Goal: Task Accomplishment & Management: Manage account settings

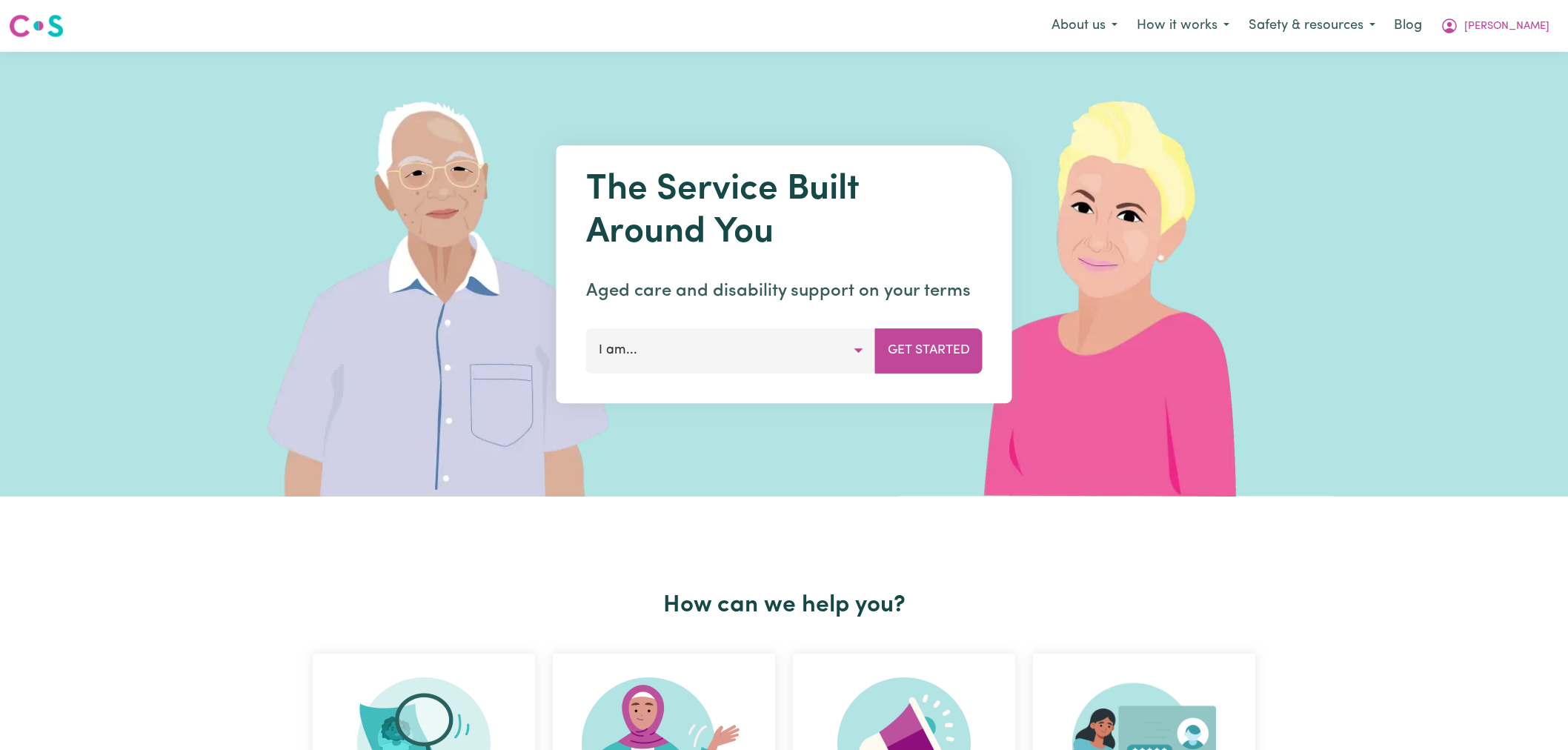
click at [1535, 26] on span "[PERSON_NAME]" at bounding box center [1506, 26] width 85 height 16
click at [1520, 85] on link "Logout" at bounding box center [1499, 85] width 117 height 28
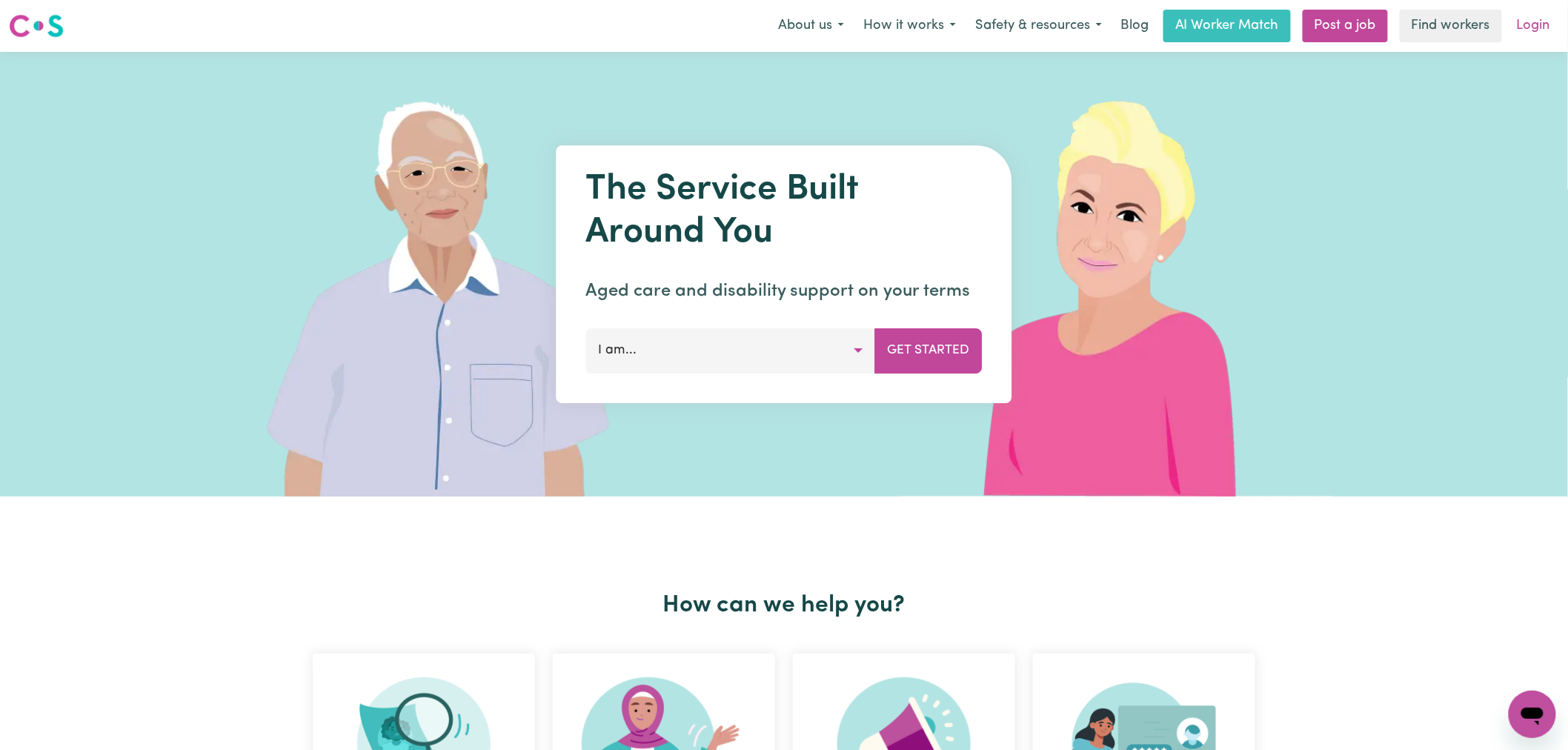
click at [1532, 26] on link "Login" at bounding box center [1533, 26] width 51 height 33
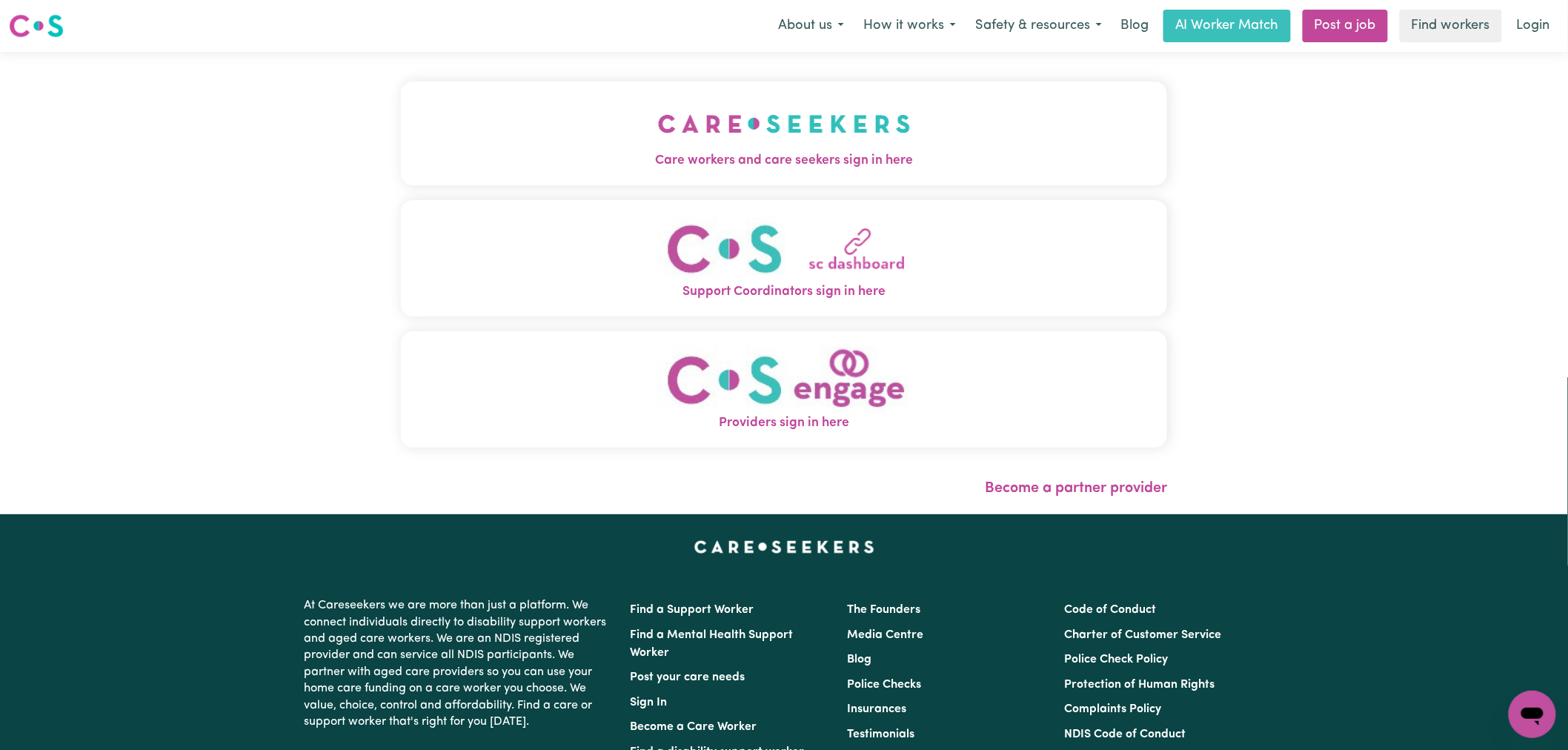
click at [557, 159] on span "Care workers and care seekers sign in here" at bounding box center [784, 160] width 766 height 19
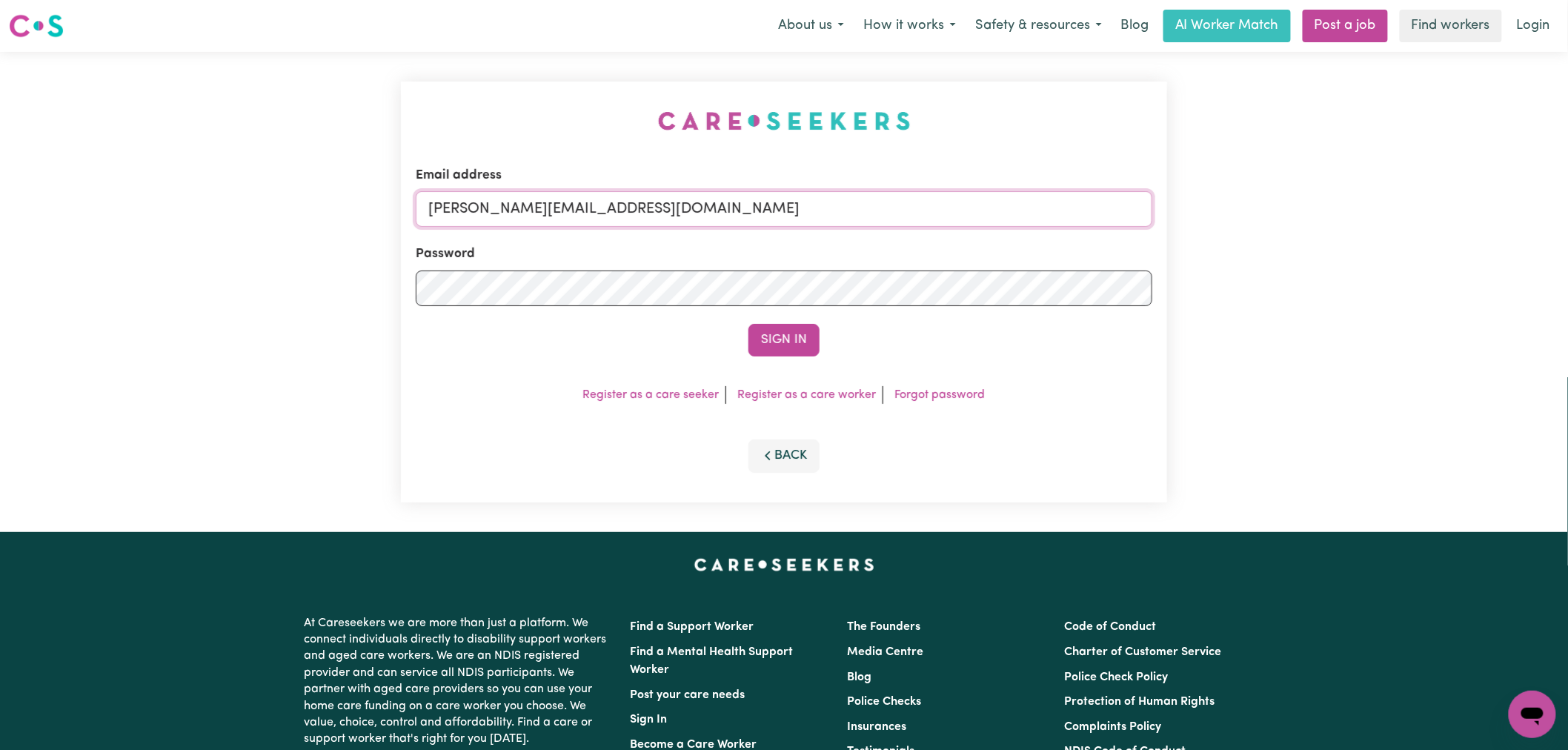
click at [647, 209] on input "[PERSON_NAME][EMAIL_ADDRESS][DOMAIN_NAME]" at bounding box center [784, 208] width 736 height 35
drag, startPoint x: 783, startPoint y: 210, endPoint x: 506, endPoint y: 202, distance: 277.1
click at [506, 202] on input "[EMAIL_ADDRESS][DOMAIN_NAME]" at bounding box center [784, 208] width 736 height 35
type input "[EMAIL_ADDRESS][DOMAIN_NAME]"
click at [748, 324] on button "Sign In" at bounding box center [784, 340] width 71 height 33
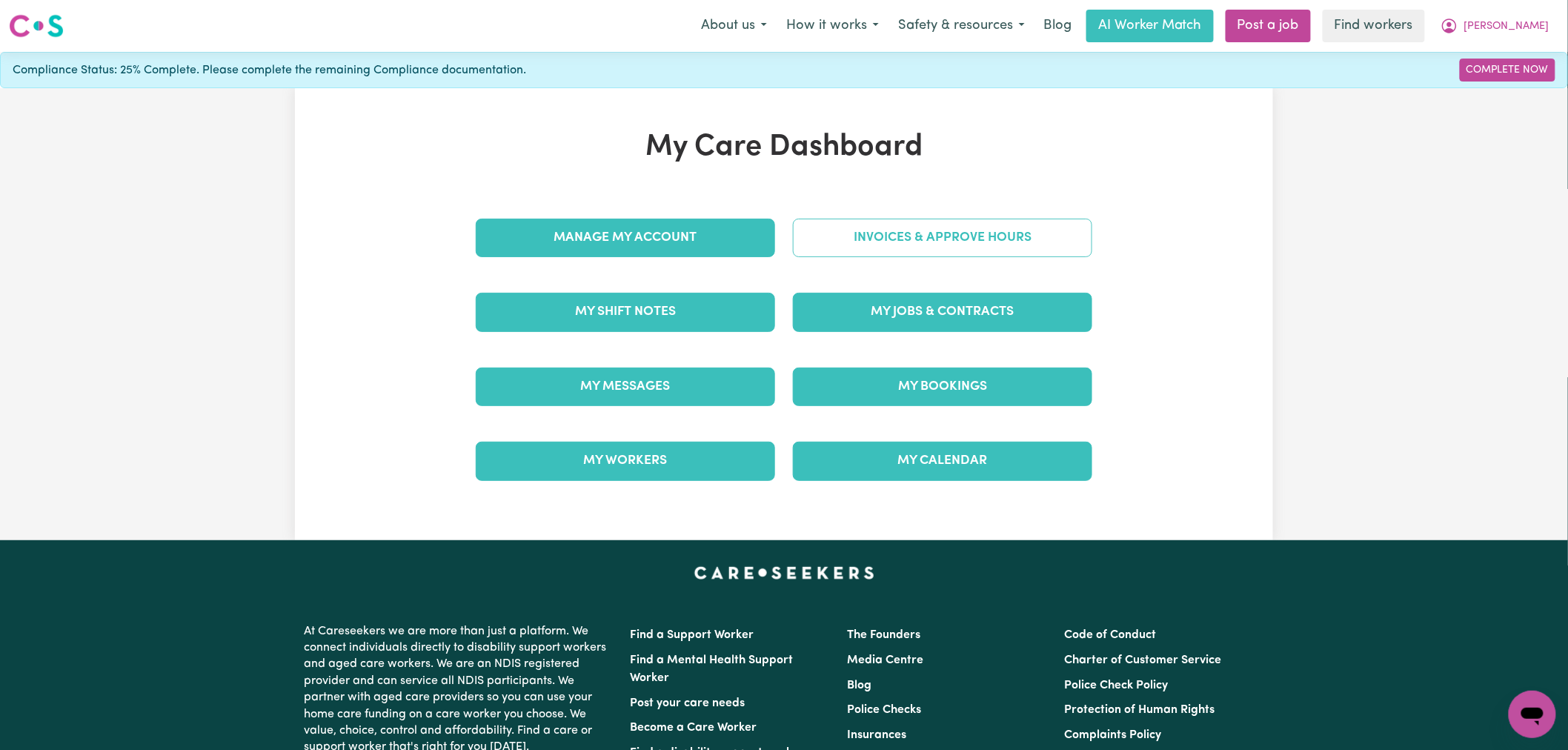
click at [875, 248] on link "Invoices & Approve Hours" at bounding box center [942, 237] width 299 height 38
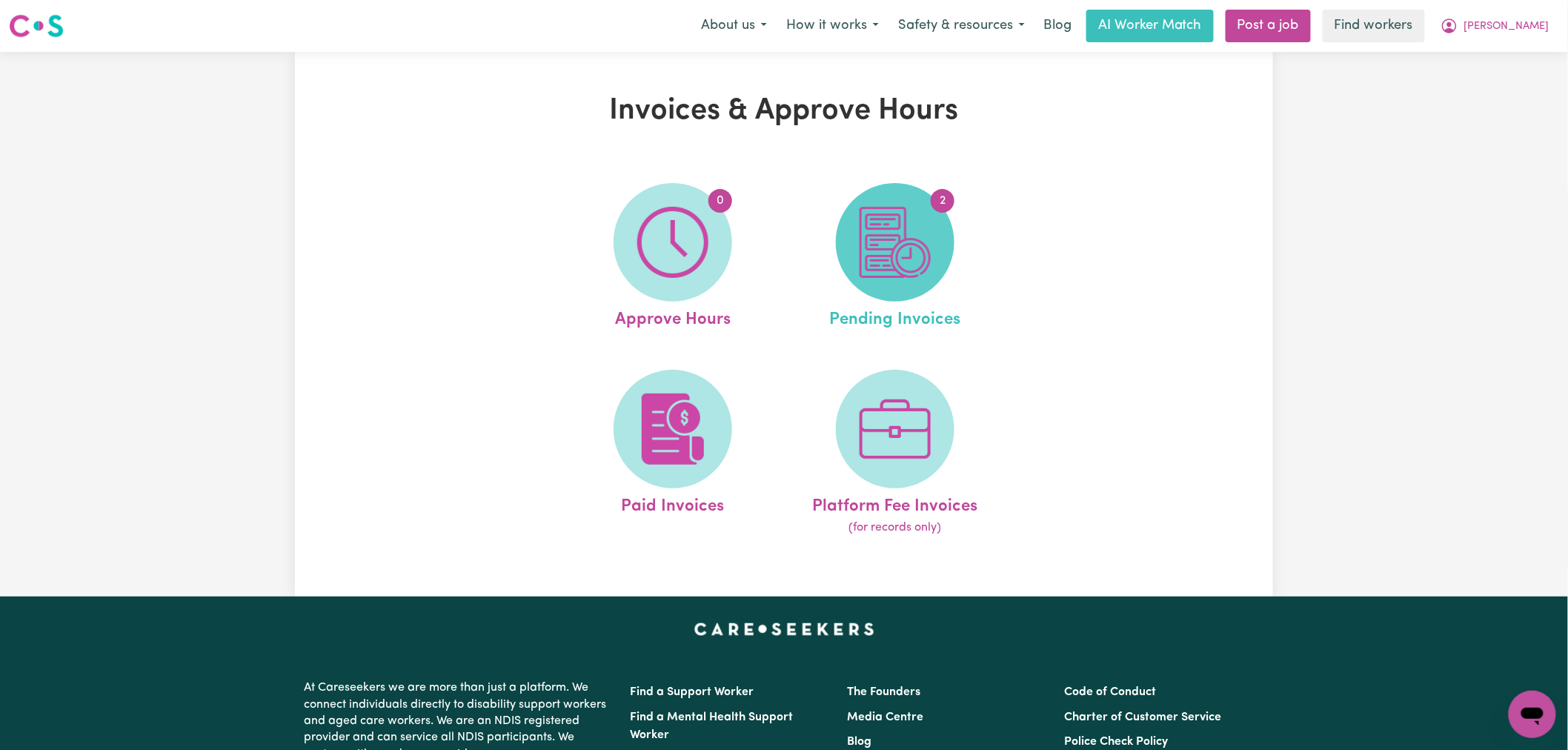
click at [914, 268] on img at bounding box center [894, 242] width 71 height 71
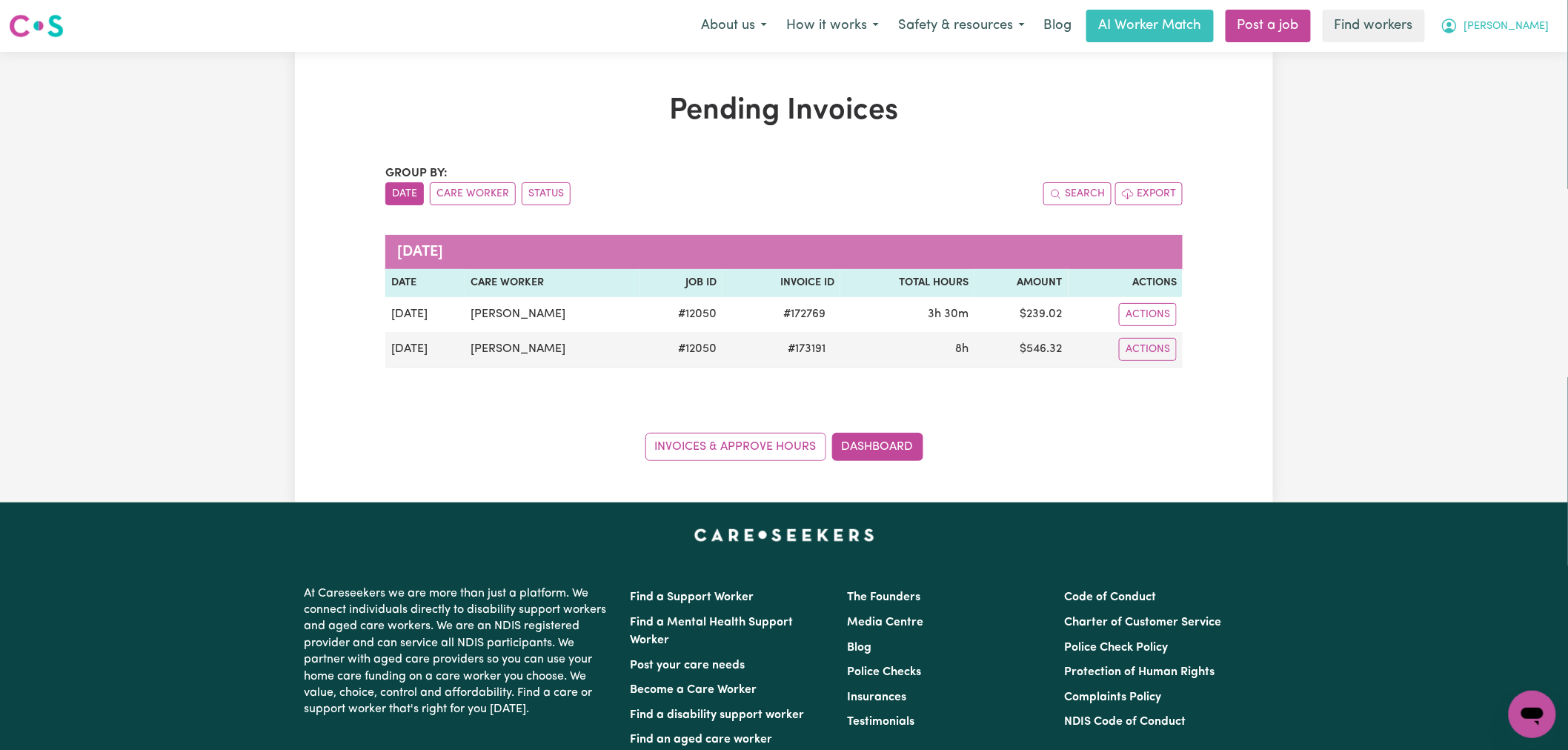
click at [1538, 18] on button "[PERSON_NAME]" at bounding box center [1494, 25] width 128 height 31
click at [1531, 54] on link "My Dashboard" at bounding box center [1499, 57] width 117 height 28
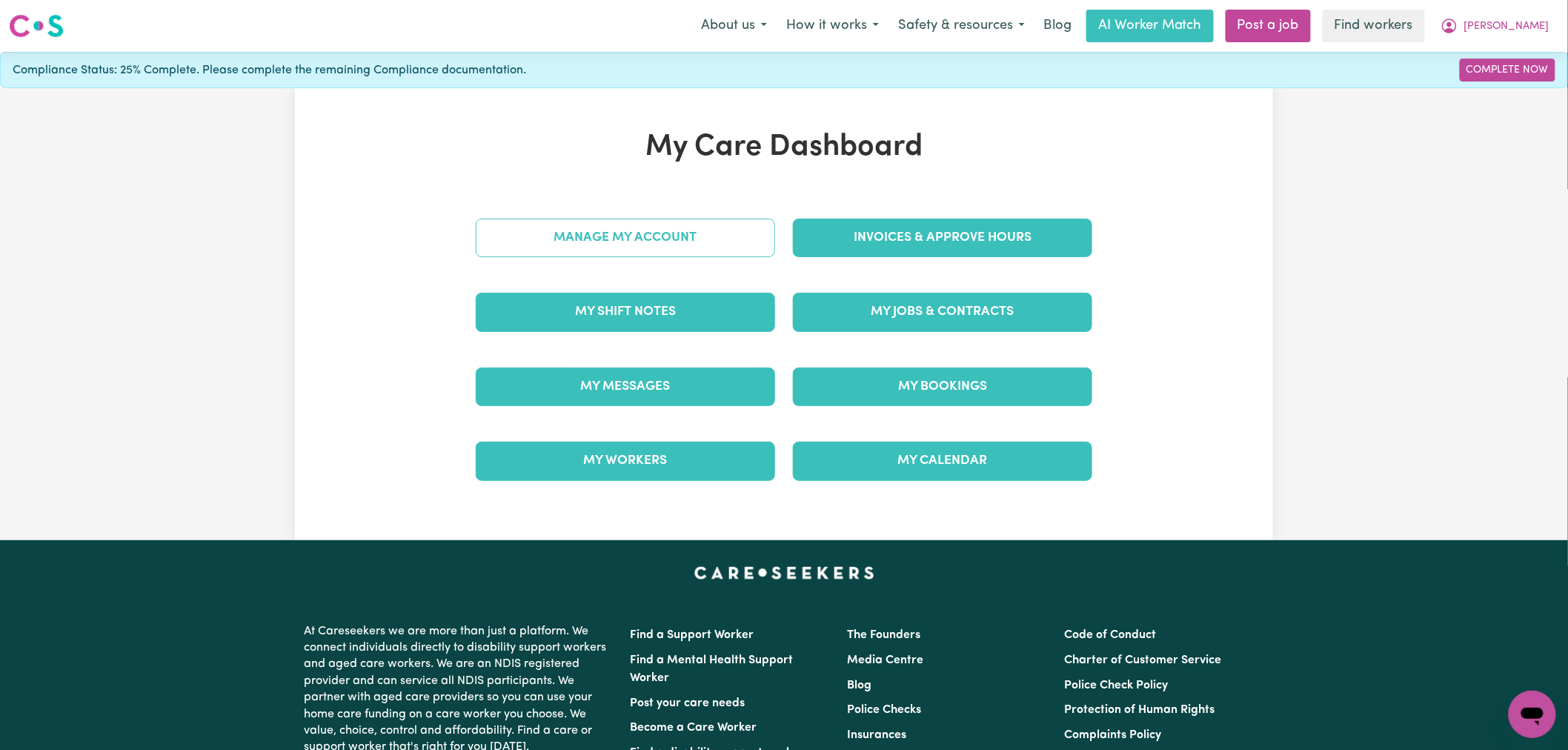
click at [699, 230] on link "Manage My Account" at bounding box center [624, 237] width 299 height 38
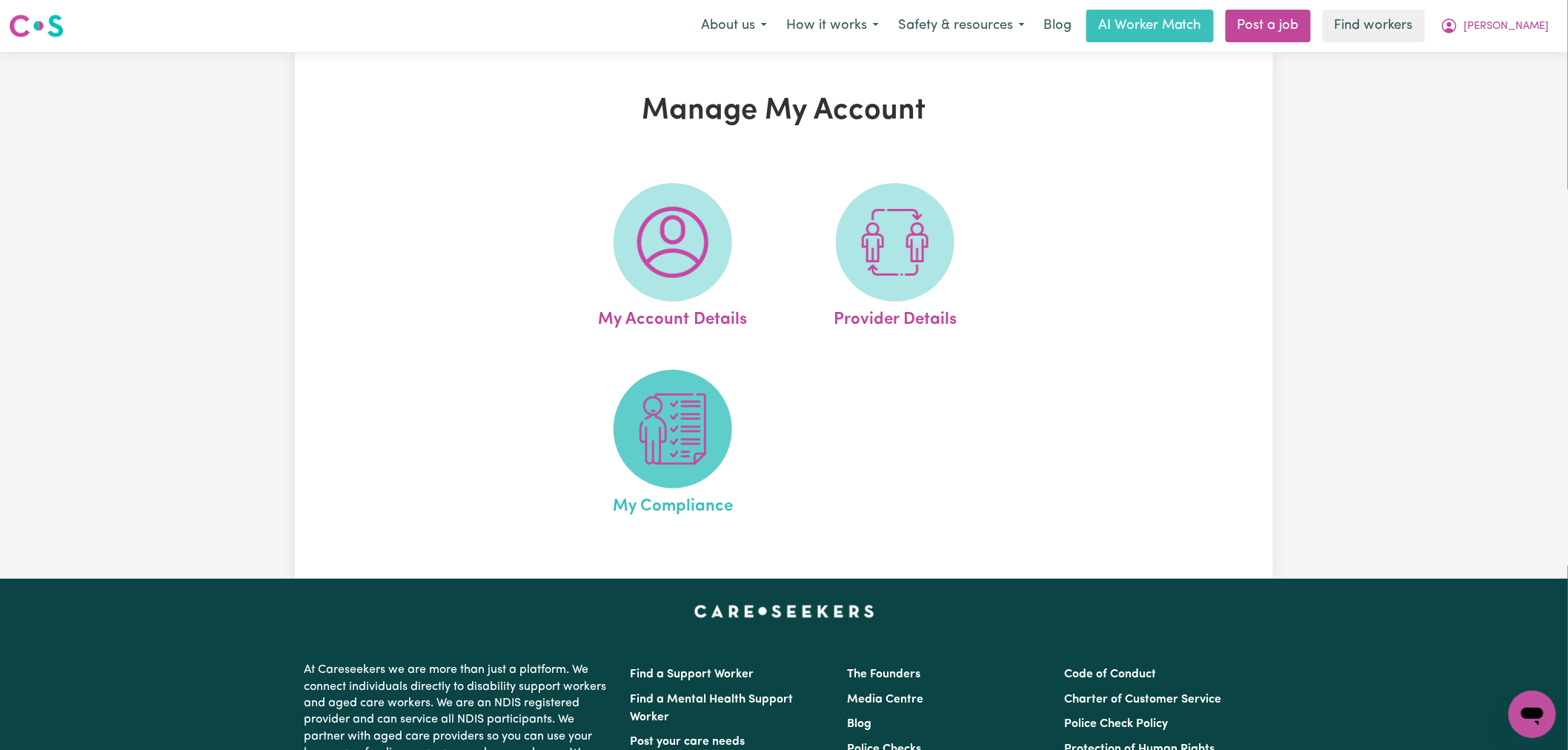
click at [671, 442] on img at bounding box center [673, 429] width 71 height 71
